Goal: Communication & Community: Participate in discussion

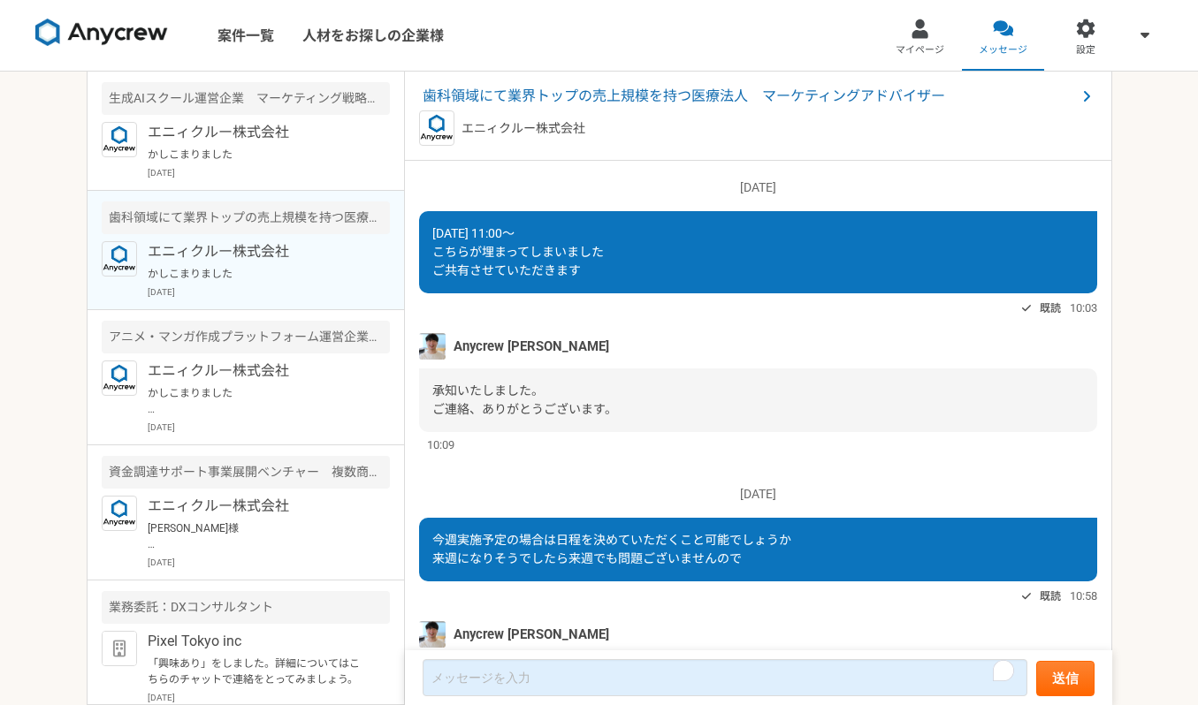
scroll to position [1242, 0]
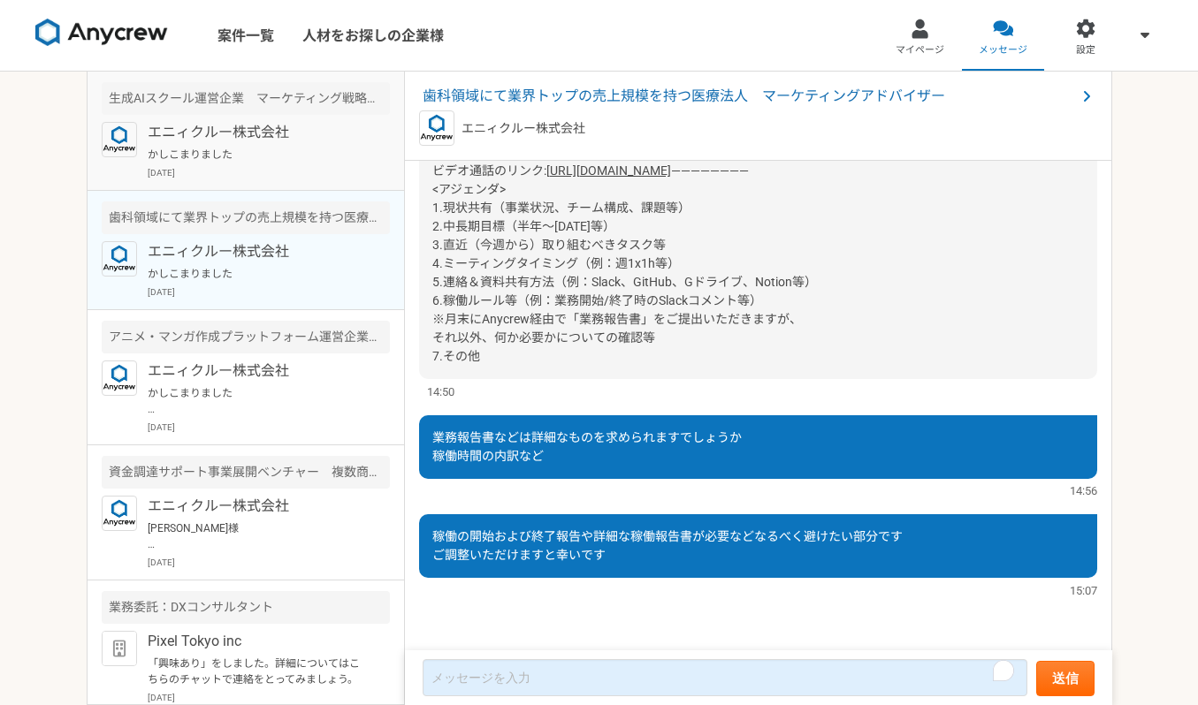
click at [262, 171] on p "[DATE]" at bounding box center [269, 172] width 242 height 13
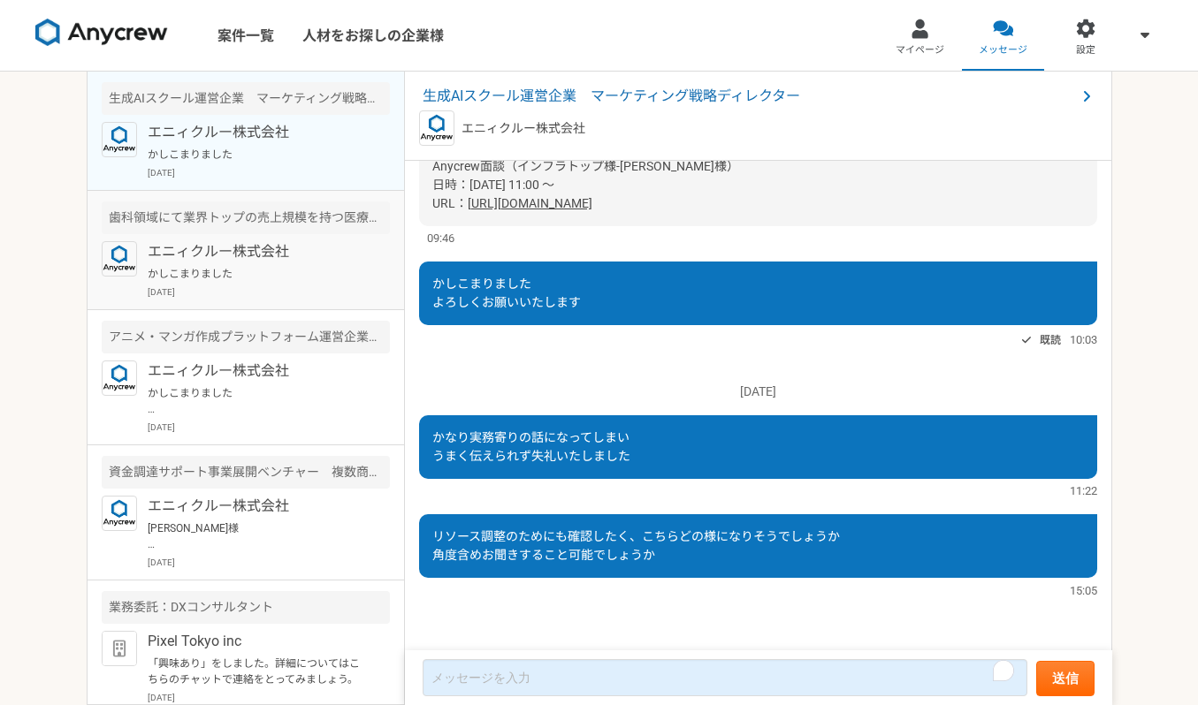
click at [236, 252] on p "エニィクルー株式会社" at bounding box center [257, 251] width 218 height 21
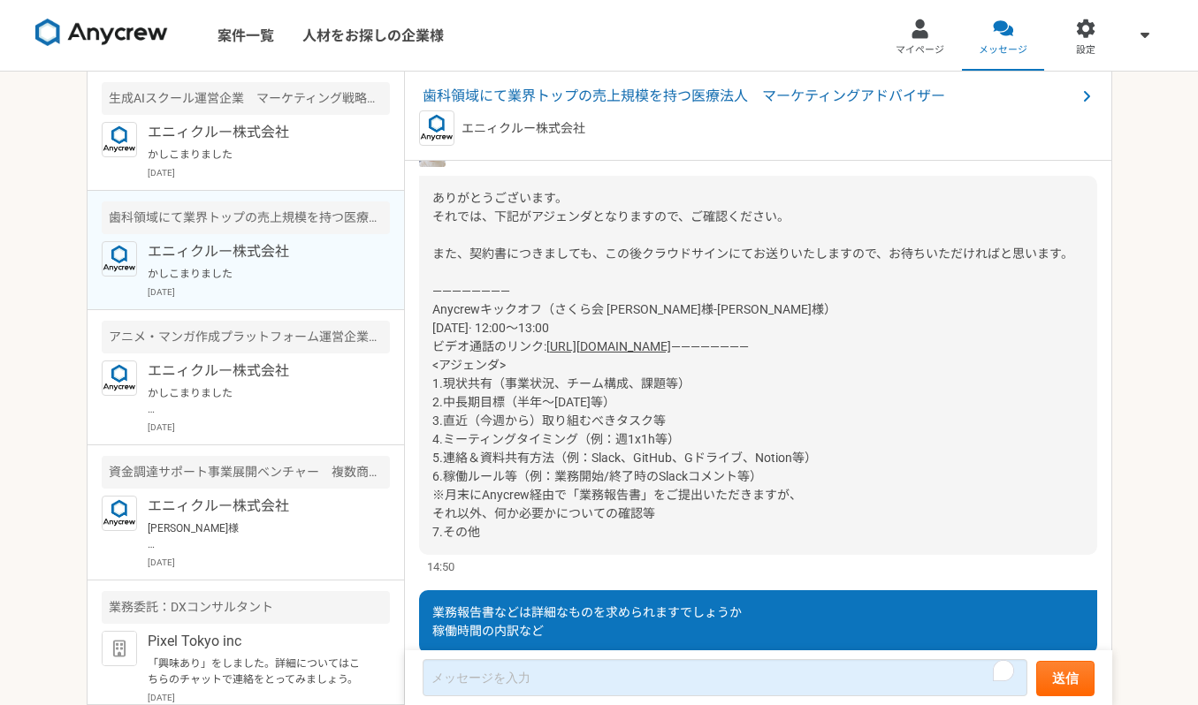
scroll to position [742, 0]
click at [579, 345] on link "[URL][DOMAIN_NAME]" at bounding box center [608, 347] width 125 height 14
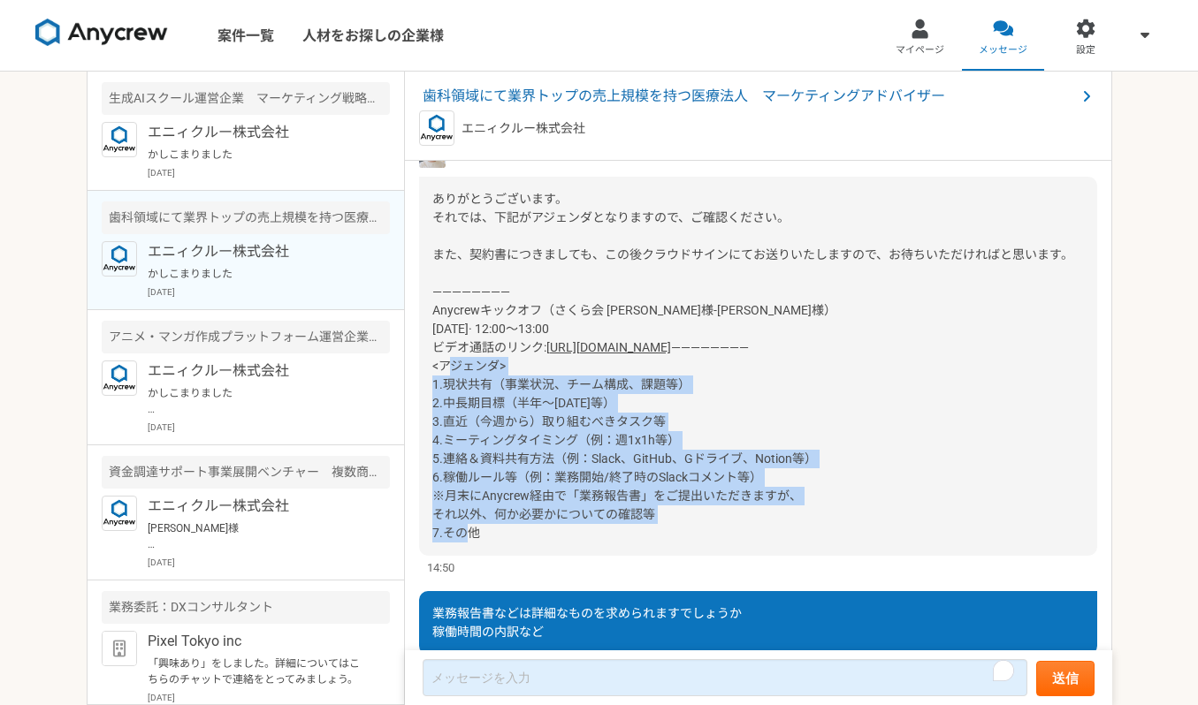
drag, startPoint x: 424, startPoint y: 400, endPoint x: 526, endPoint y: 572, distance: 200.1
click at [528, 556] on div "ありがとうございます。 それでは、下記がアジェンダとなりますので、ご確認ください。 また、契約書につきましても、この後クラウドサインにてお送りいたしますので、…" at bounding box center [758, 366] width 678 height 379
copy span "<アジェンダ> 1.現状共有（事業状況、チーム構成、課題等） 2.中長期目標（半年～[DATE]等） 3.直近（今週から）取り組むべきタスク等 4.ミーティン…"
